Goal: Find specific page/section: Find specific page/section

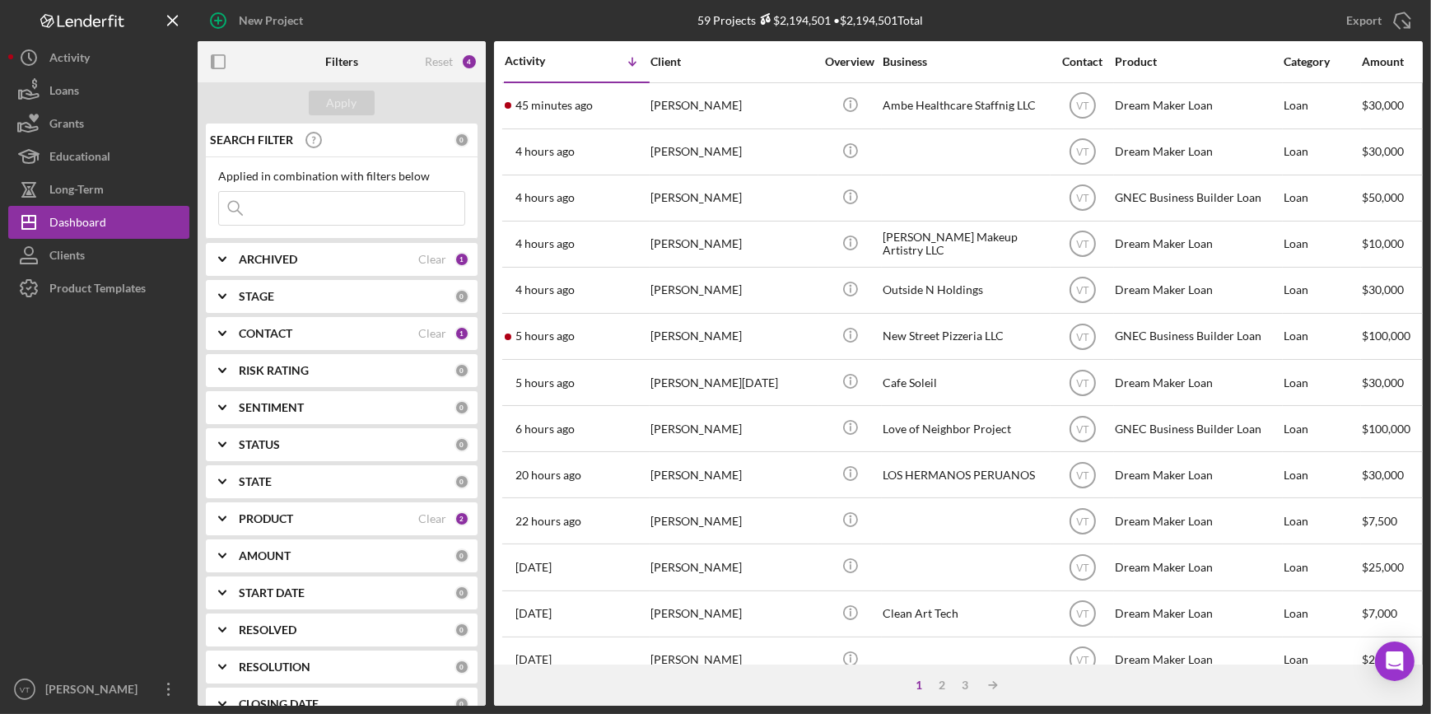
click at [259, 213] on input at bounding box center [341, 208] width 245 height 33
type input "[PERSON_NAME]"
click at [231, 256] on icon "Icon/Expander" at bounding box center [222, 259] width 41 height 41
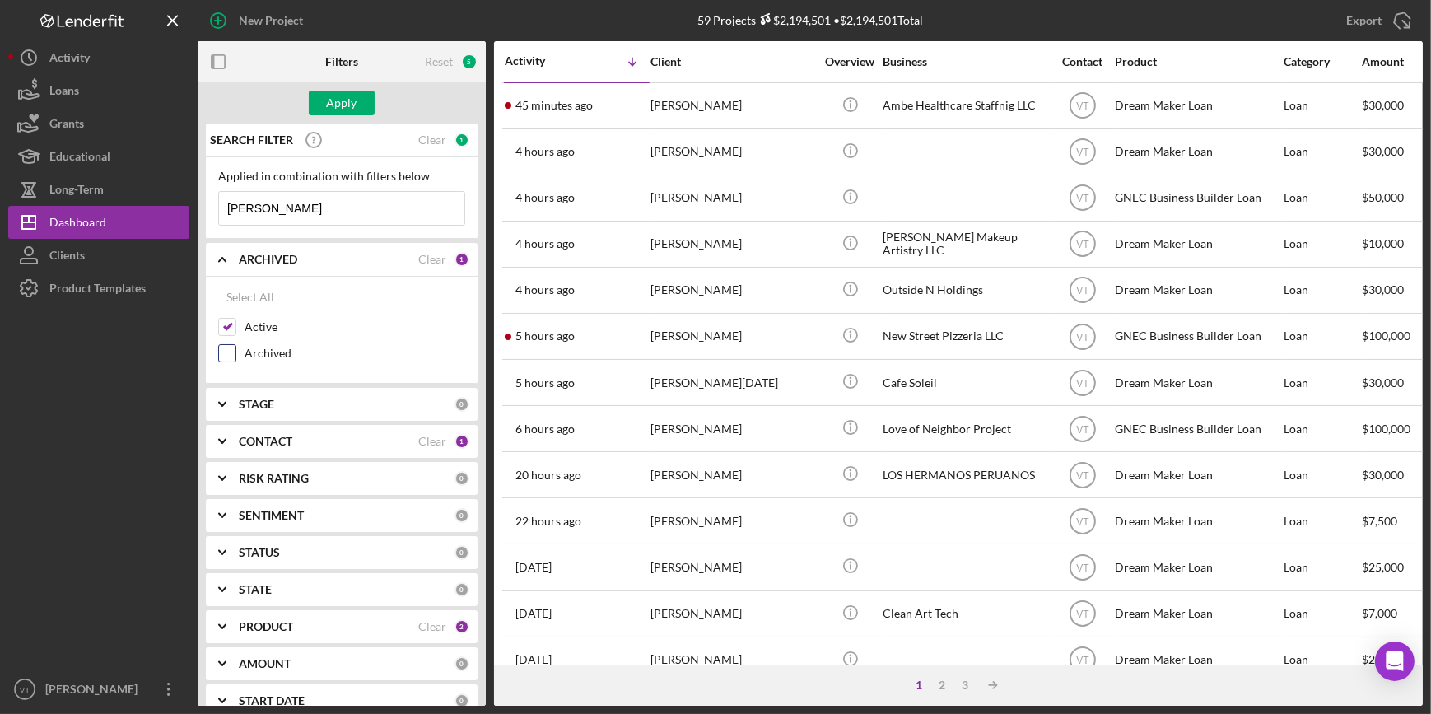
click at [223, 355] on input "Archived" at bounding box center [227, 353] width 16 height 16
click at [323, 109] on button "Apply" at bounding box center [342, 103] width 66 height 25
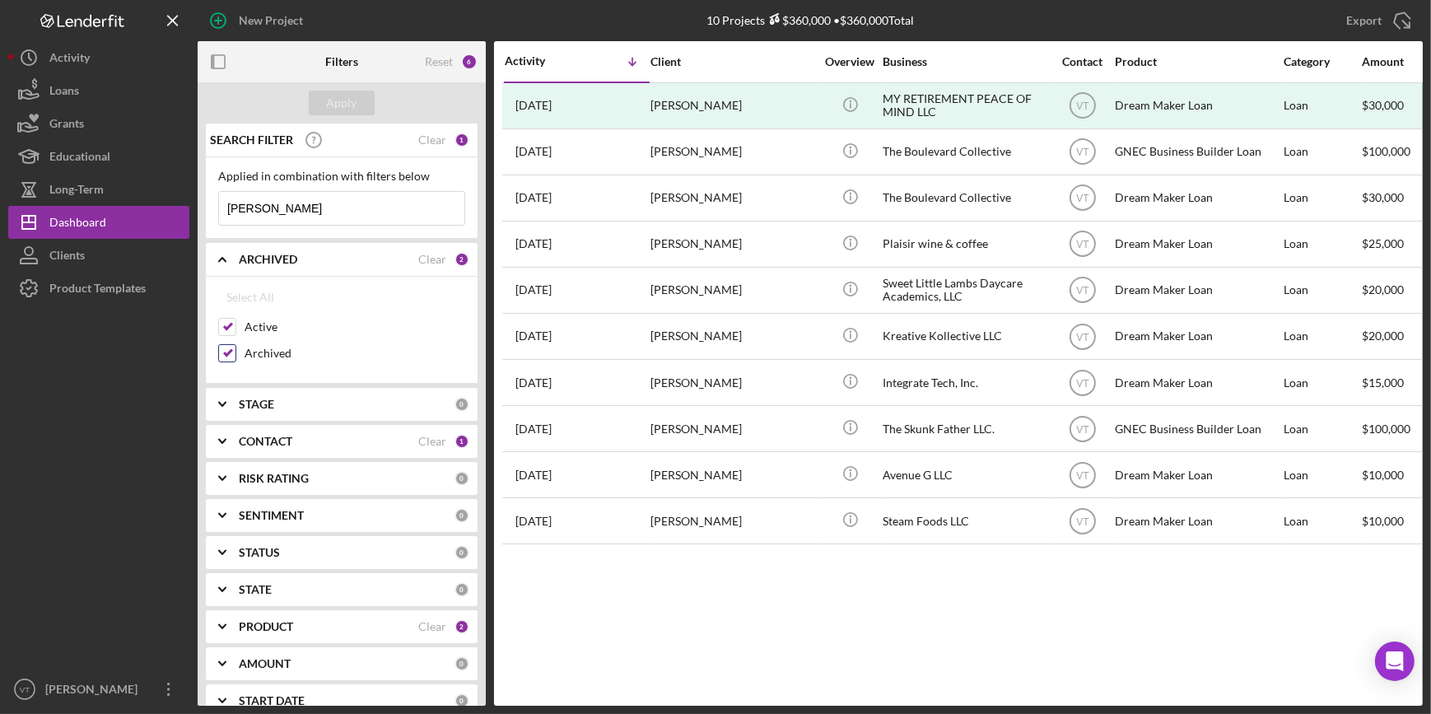
click at [229, 354] on input "Archived" at bounding box center [227, 353] width 16 height 16
checkbox input "false"
click at [343, 106] on div "Apply" at bounding box center [342, 103] width 30 height 25
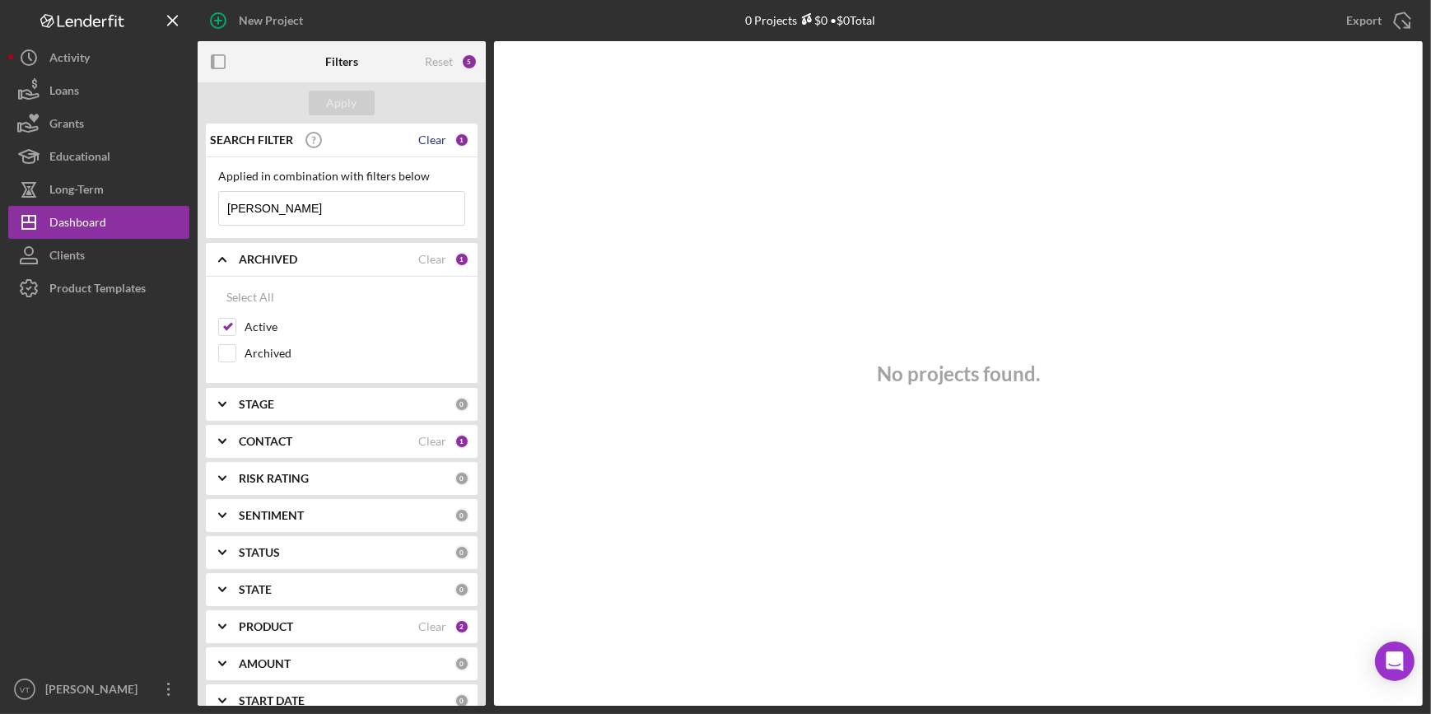
click at [428, 138] on div "Clear" at bounding box center [432, 139] width 28 height 13
click at [227, 262] on icon "Icon/Expander" at bounding box center [222, 259] width 41 height 41
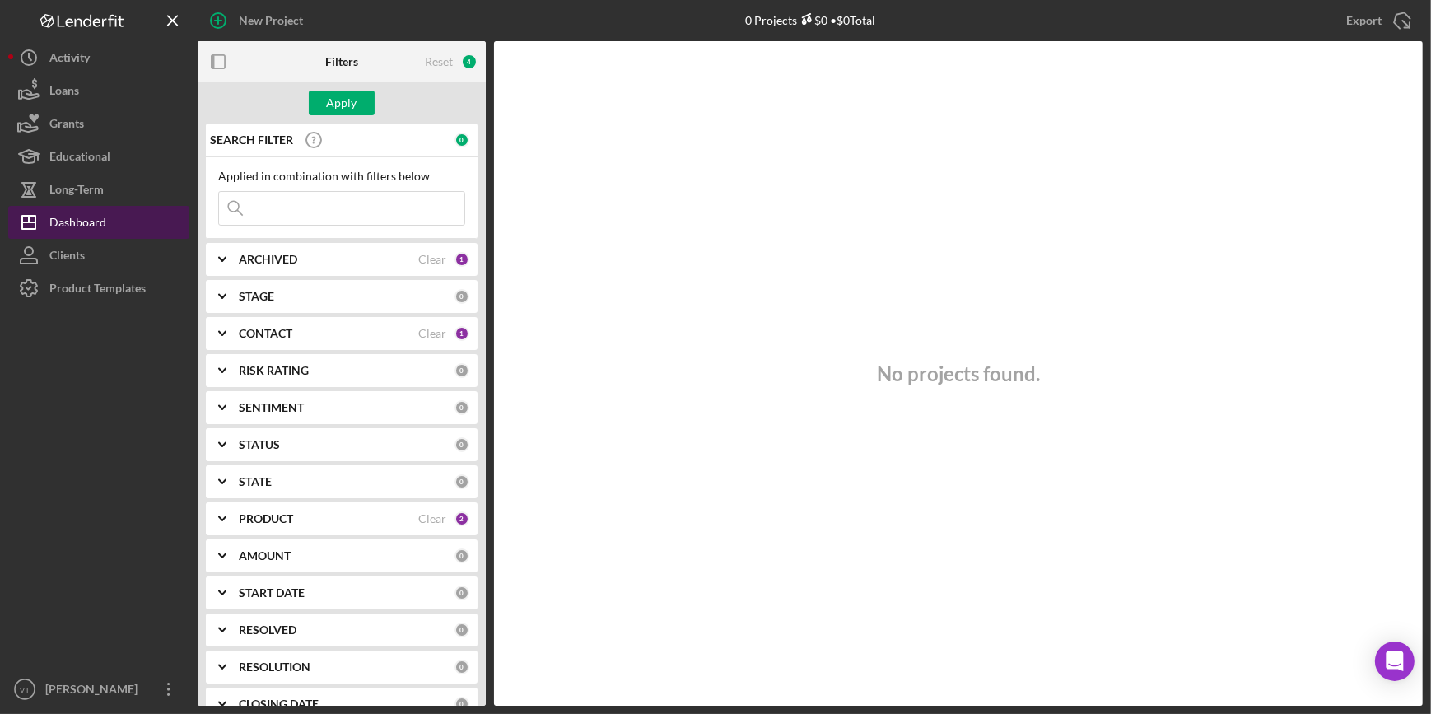
click at [100, 214] on div "Dashboard" at bounding box center [77, 224] width 57 height 37
click at [95, 218] on div "Dashboard" at bounding box center [77, 224] width 57 height 37
click at [279, 214] on input at bounding box center [341, 208] width 245 height 33
type input "vital"
click at [335, 98] on div "Apply" at bounding box center [342, 103] width 30 height 25
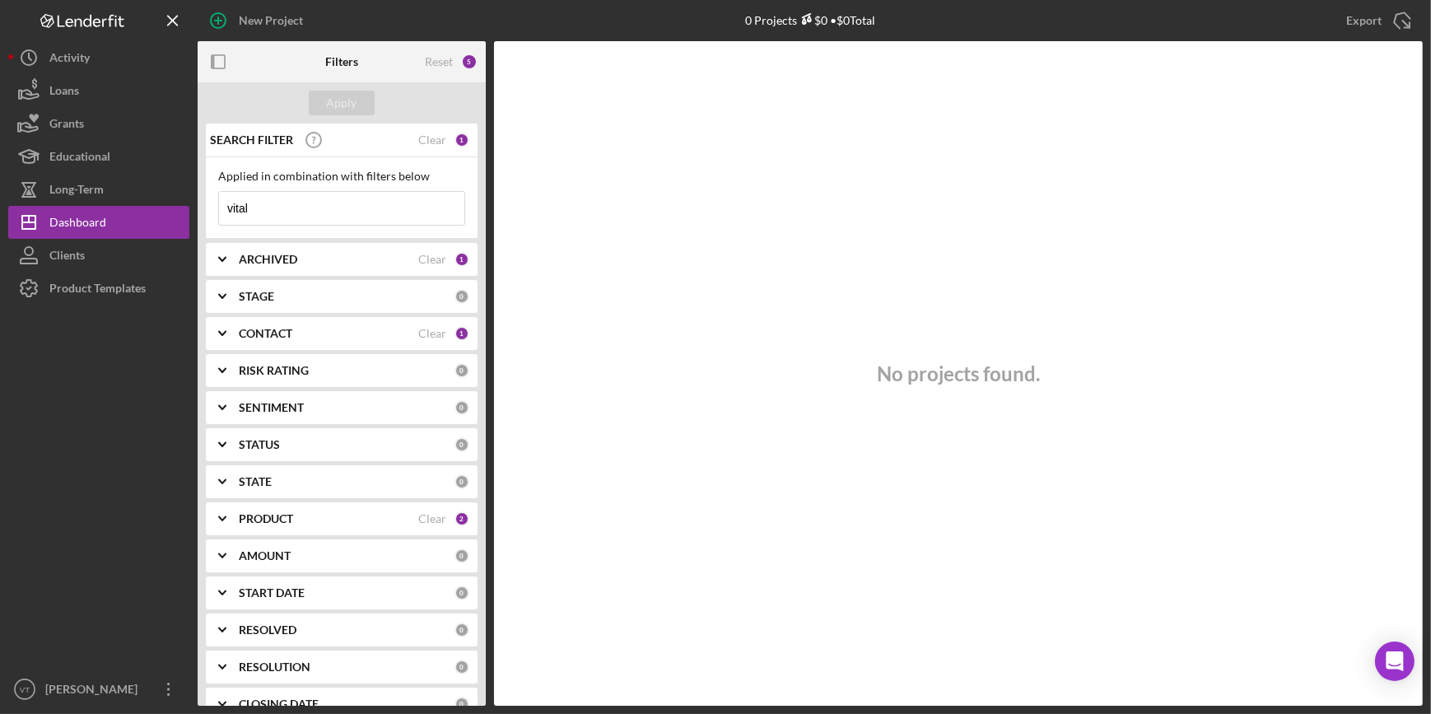
click at [227, 260] on icon "Icon/Expander" at bounding box center [222, 259] width 41 height 41
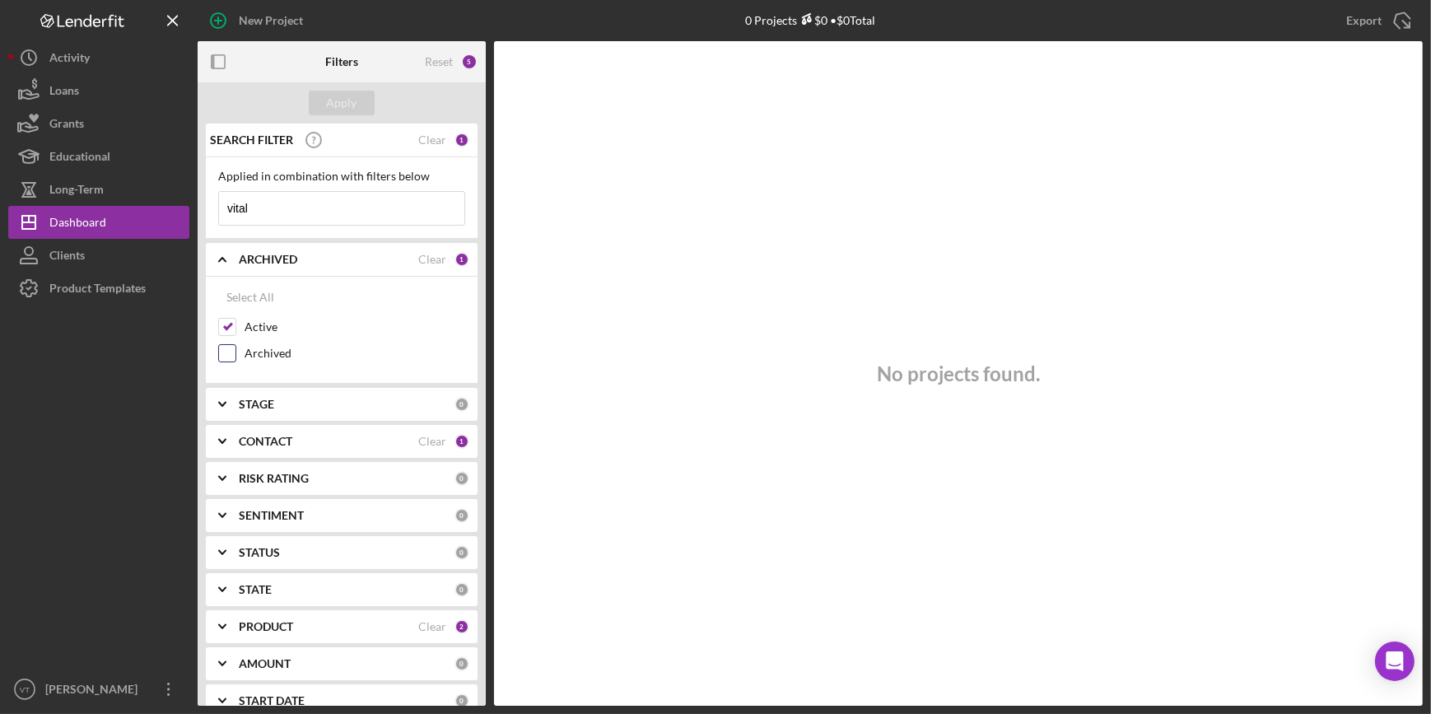
click at [224, 353] on input "Archived" at bounding box center [227, 353] width 16 height 16
click at [346, 102] on div "Apply" at bounding box center [342, 103] width 30 height 25
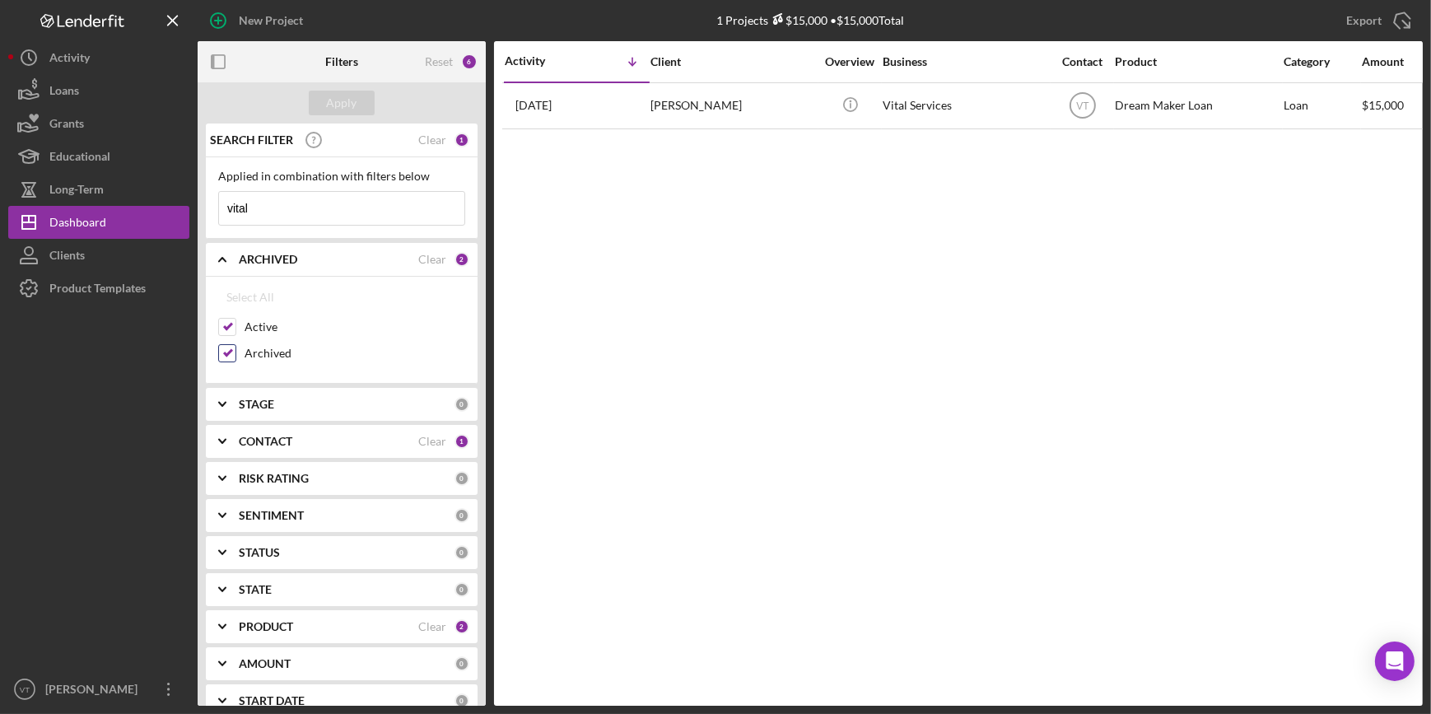
click at [228, 348] on input "Archived" at bounding box center [227, 353] width 16 height 16
checkbox input "false"
click at [342, 104] on div "Apply" at bounding box center [342, 103] width 30 height 25
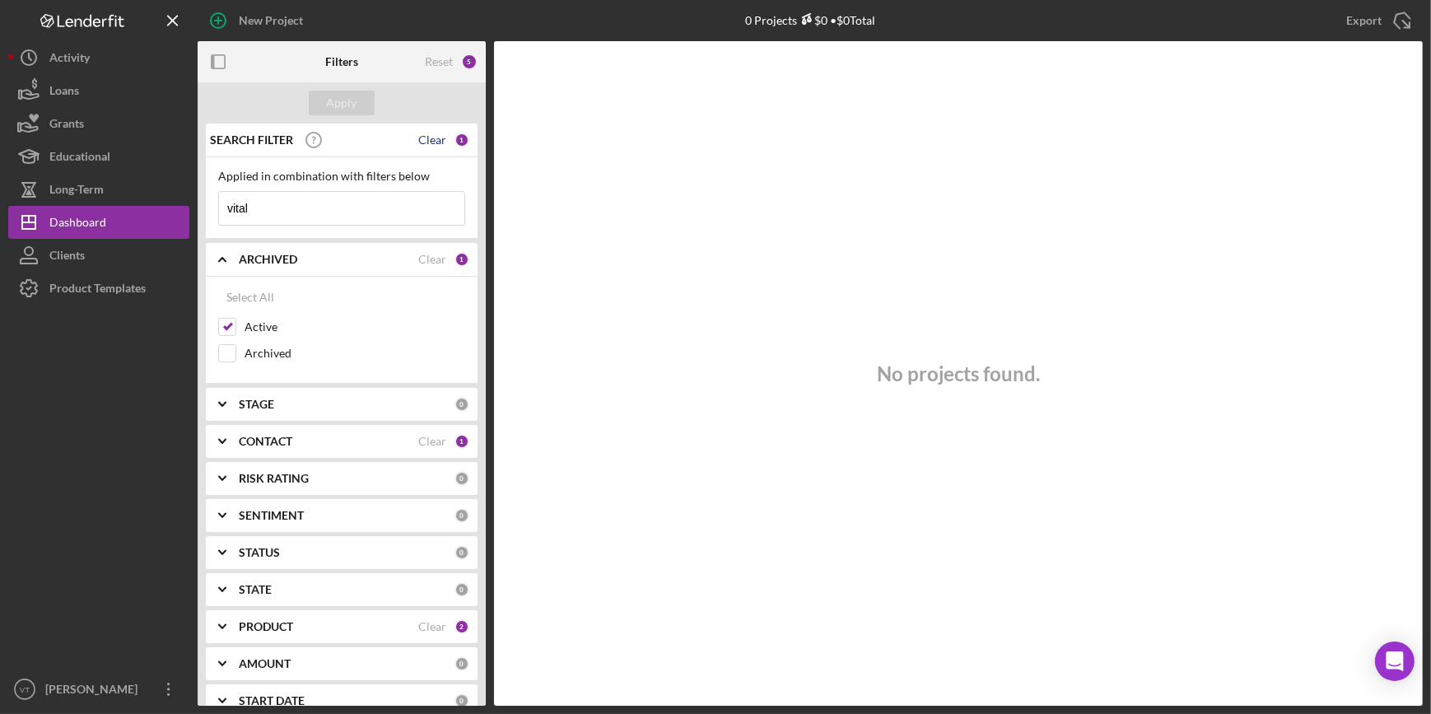
click at [430, 136] on div "Clear" at bounding box center [432, 139] width 28 height 13
click at [330, 96] on div "Apply" at bounding box center [342, 103] width 30 height 25
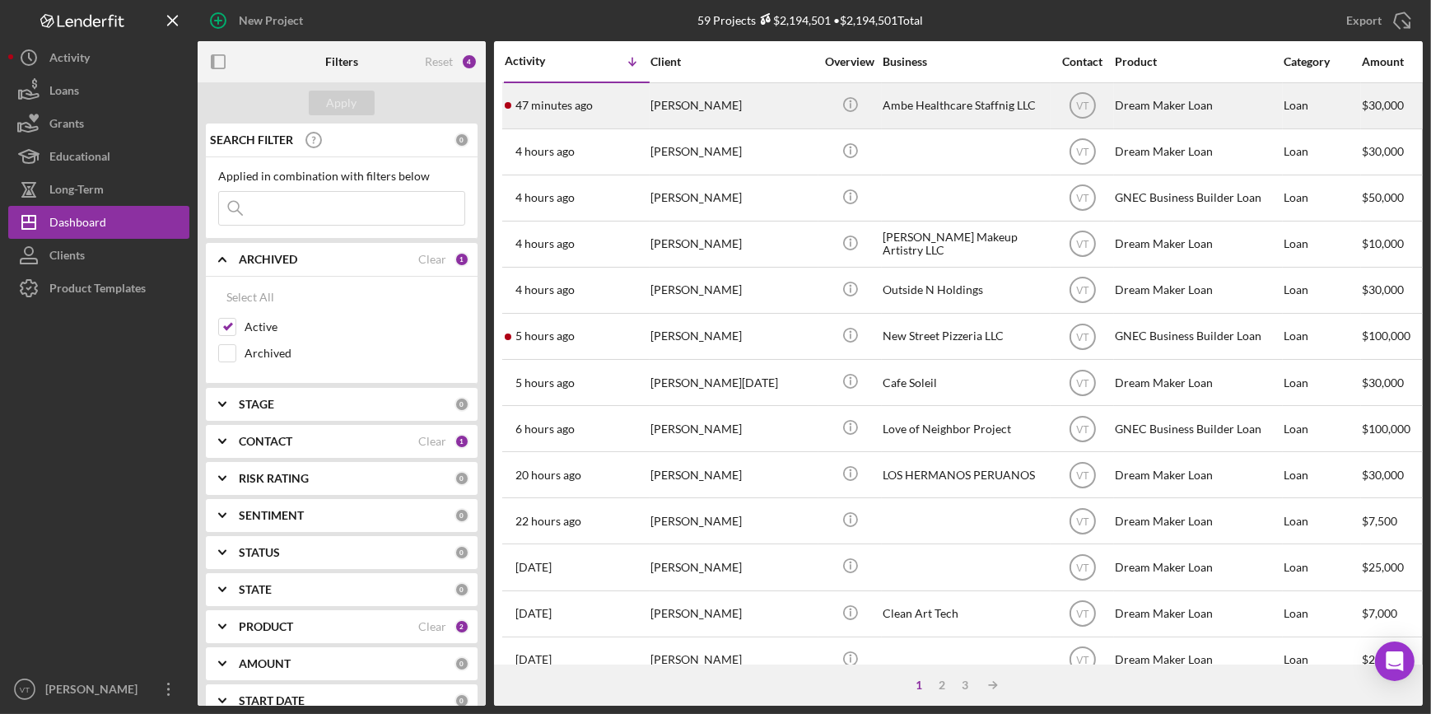
click at [640, 113] on div "47 minutes ago [PERSON_NAME]" at bounding box center [577, 106] width 144 height 44
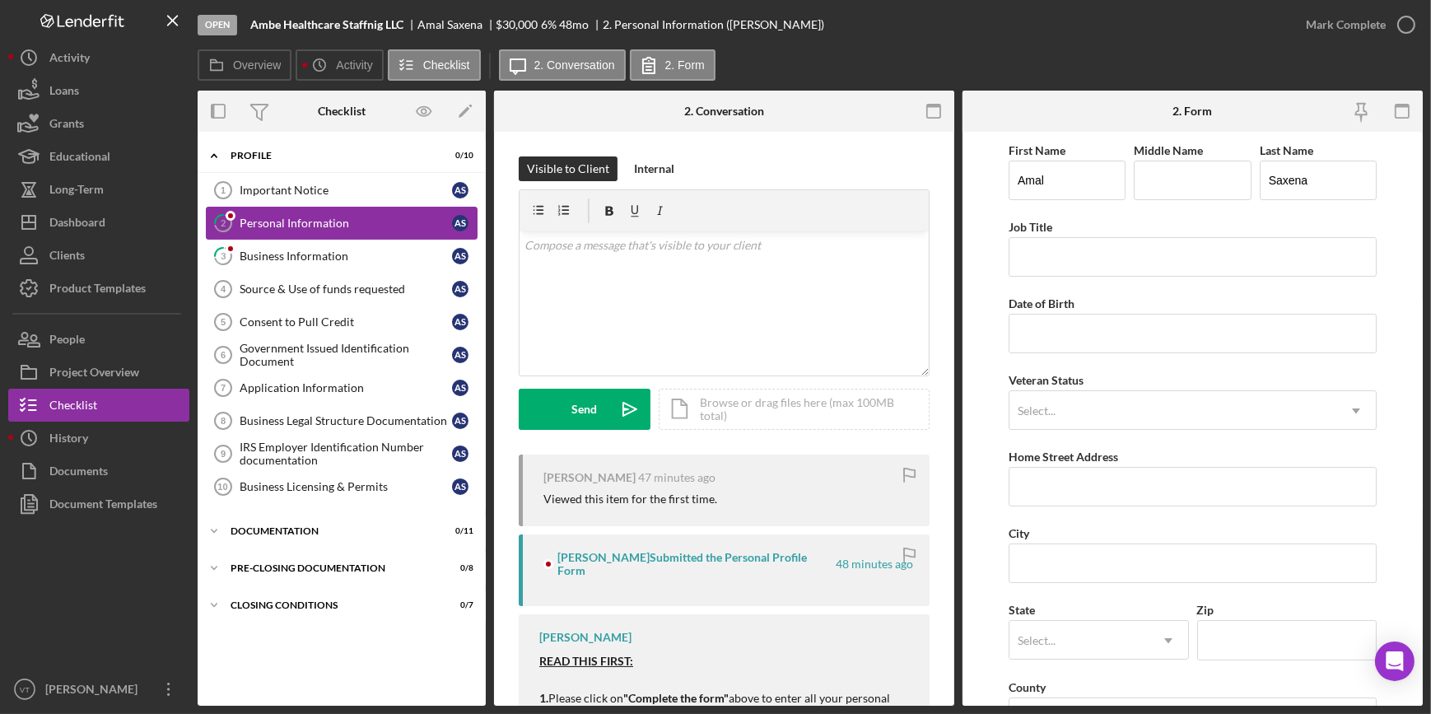
click at [349, 217] on div "Personal Information" at bounding box center [346, 223] width 213 height 13
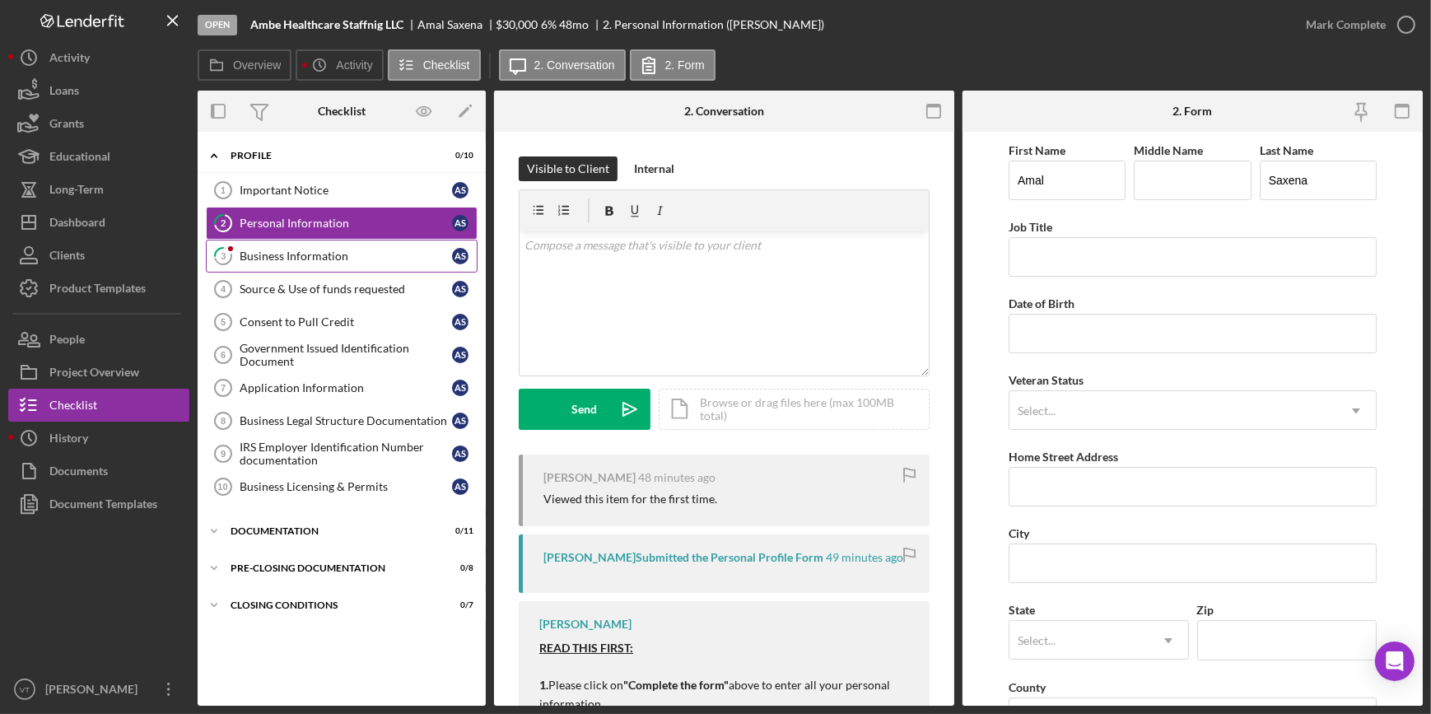
click at [253, 258] on div "Business Information" at bounding box center [346, 256] width 213 height 13
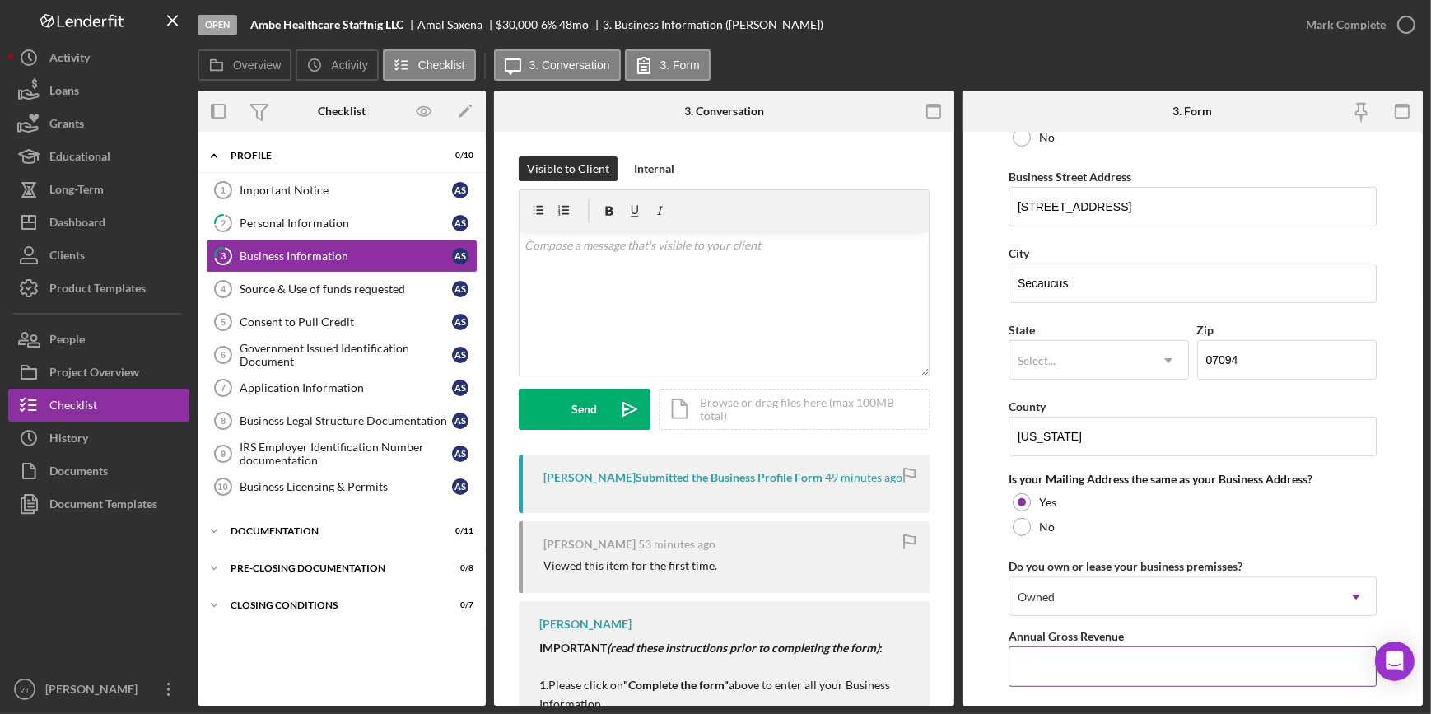
scroll to position [577, 0]
